Goal: Transaction & Acquisition: Purchase product/service

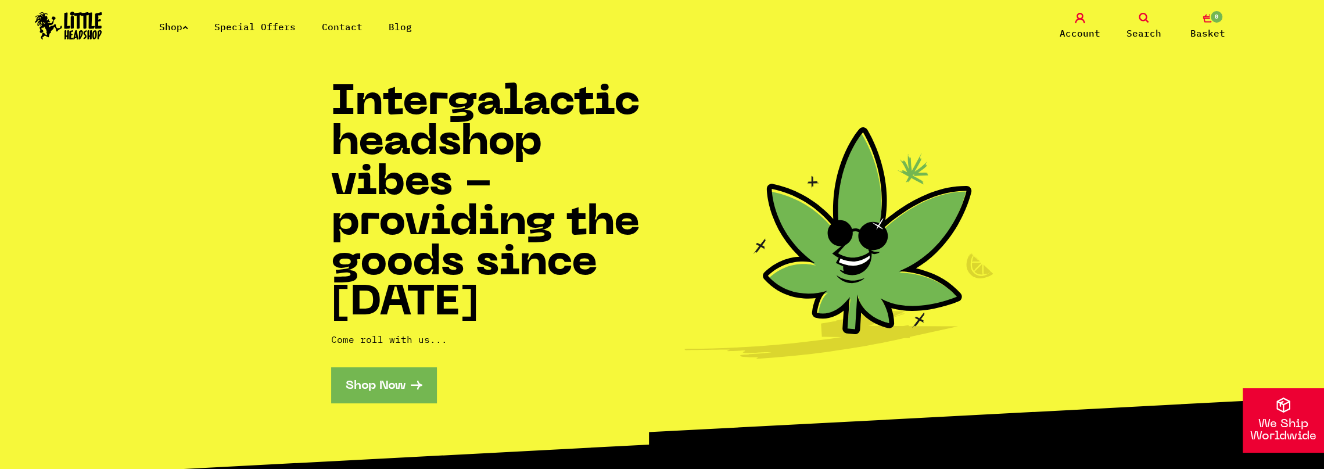
click at [387, 376] on link "Shop Now" at bounding box center [383, 384] width 105 height 35
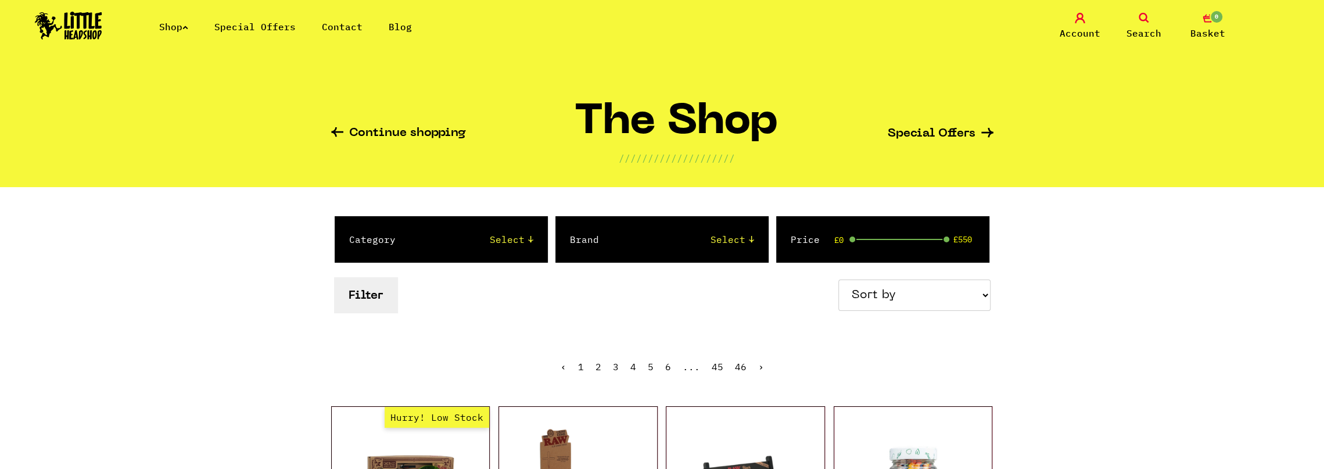
click at [188, 23] on link "Shop" at bounding box center [173, 27] width 29 height 12
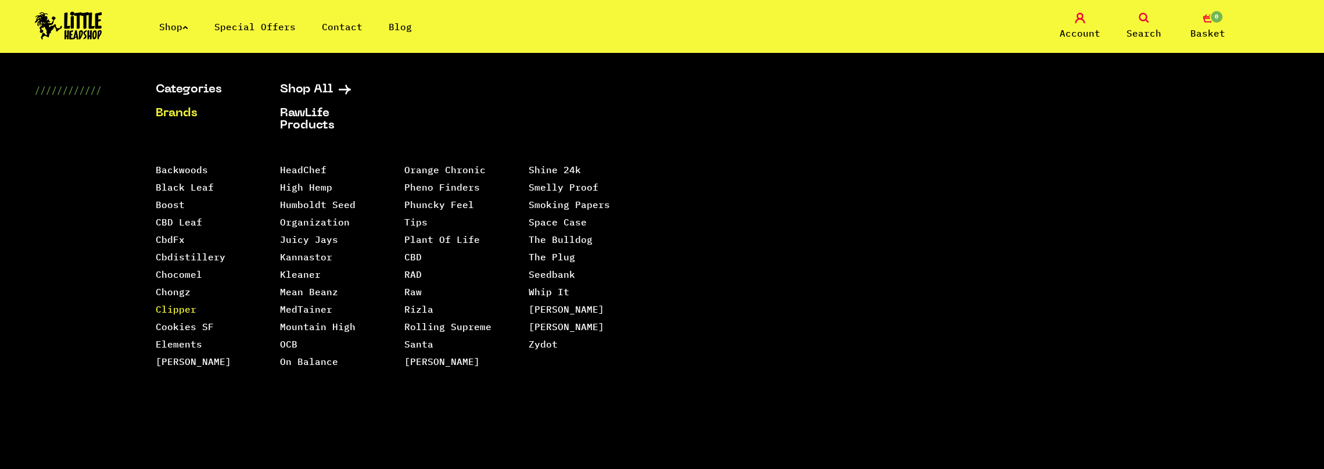
click at [174, 310] on link "Clipper" at bounding box center [176, 309] width 41 height 12
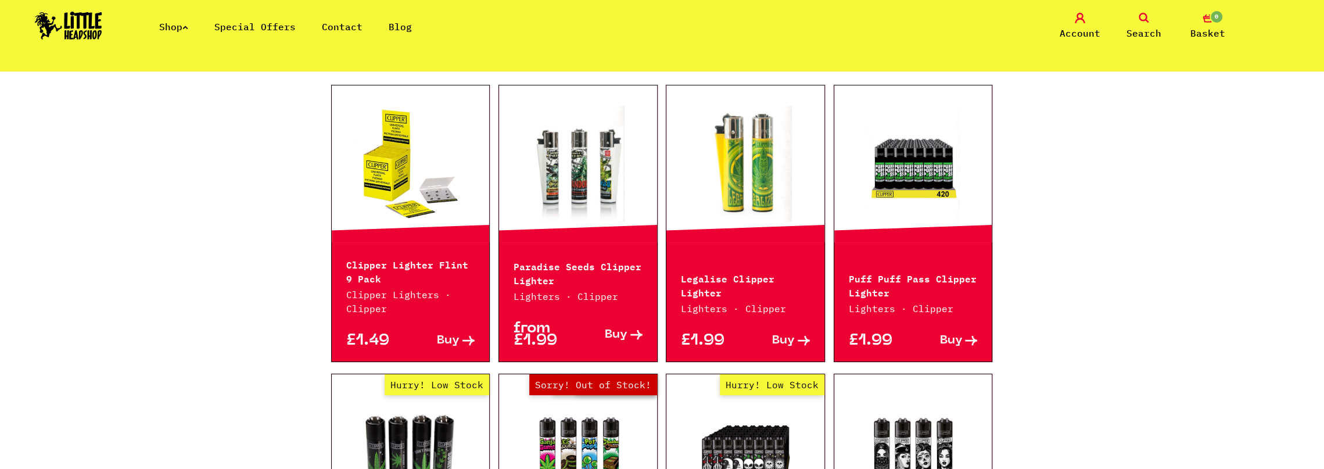
scroll to position [290, 0]
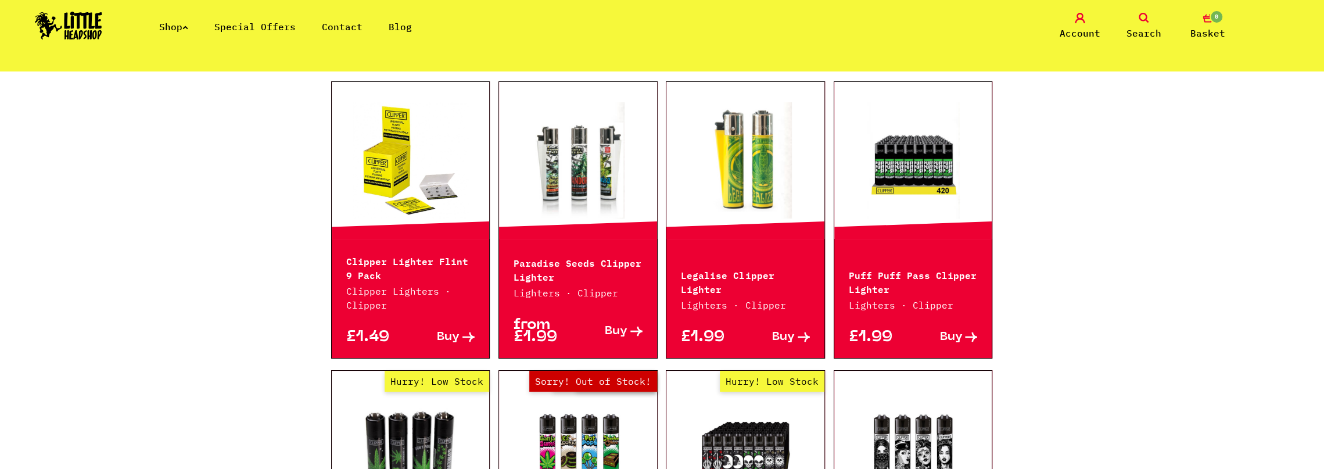
drag, startPoint x: 188, startPoint y: 175, endPoint x: 192, endPoint y: 185, distance: 9.9
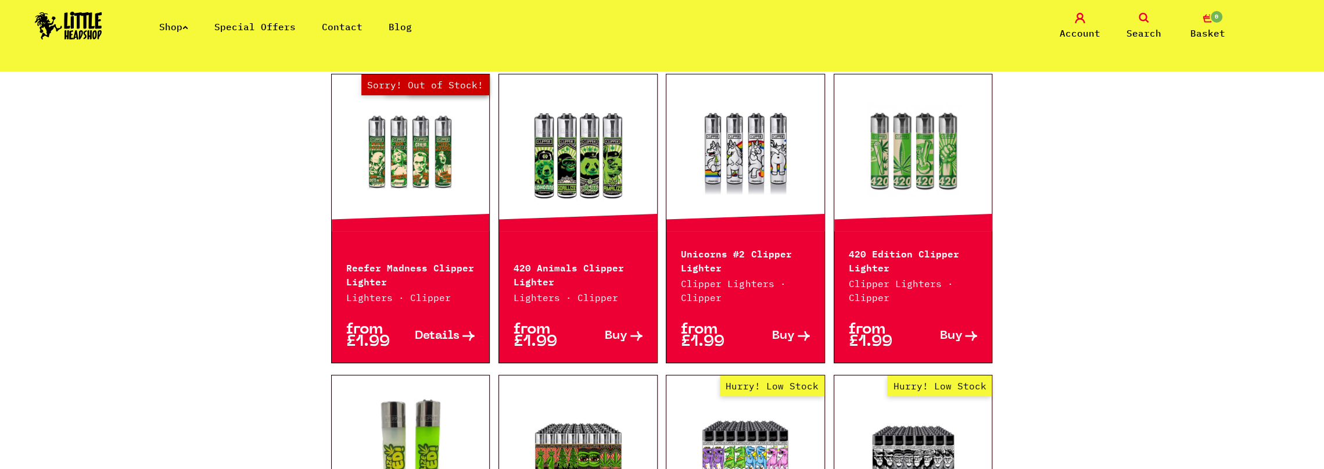
scroll to position [887, 0]
drag, startPoint x: 462, startPoint y: 133, endPoint x: 442, endPoint y: 134, distance: 20.4
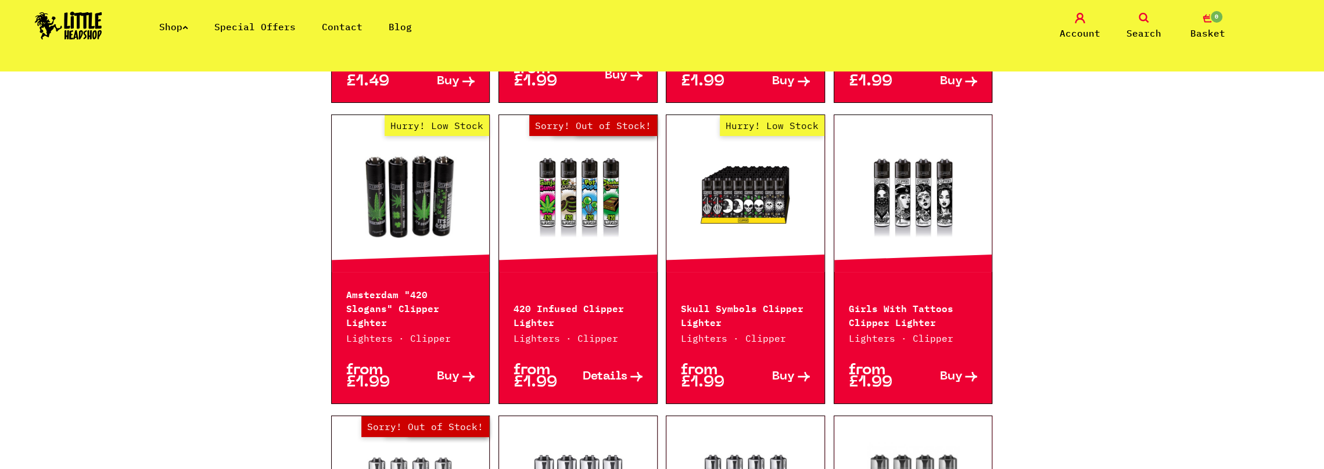
scroll to position [403, 0]
